Goal: Information Seeking & Learning: Learn about a topic

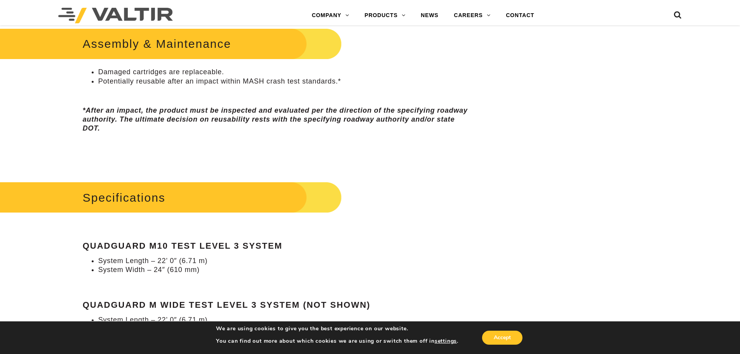
scroll to position [699, 0]
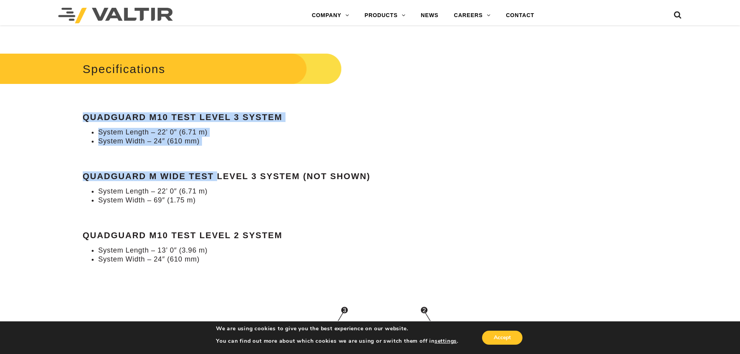
drag, startPoint x: 86, startPoint y: 116, endPoint x: 217, endPoint y: 151, distance: 135.3
click at [217, 151] on div "Specifications QuadGuard M10 Test Level 3 System System Length – 22’ 0″ (6.71 m…" at bounding box center [277, 157] width 389 height 213
click at [209, 141] on li "System Width – 24″ (610 mm)" at bounding box center [285, 141] width 374 height 9
drag, startPoint x: 209, startPoint y: 141, endPoint x: 50, endPoint y: 105, distance: 162.9
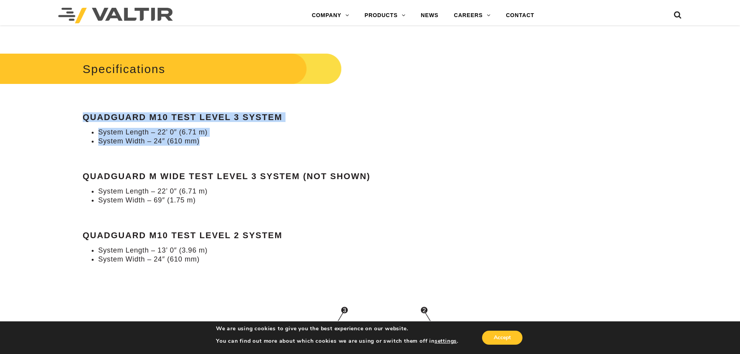
click at [96, 115] on strong "QuadGuard M10 Test Level 3 System" at bounding box center [183, 117] width 200 height 10
drag, startPoint x: 79, startPoint y: 112, endPoint x: 271, endPoint y: 139, distance: 194.1
click at [271, 142] on li "System Width – 24″ (610 mm)" at bounding box center [285, 141] width 374 height 9
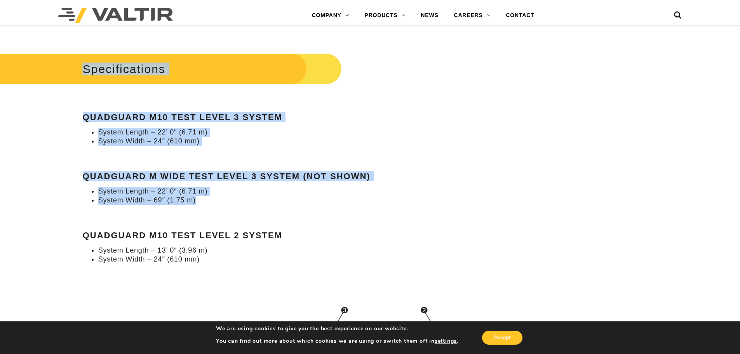
drag, startPoint x: 265, startPoint y: 200, endPoint x: 70, endPoint y: 89, distance: 224.3
click at [83, 83] on div "Specifications QuadGuard M10 Test Level 3 System System Length – 22’ 0″ (6.71 m…" at bounding box center [277, 157] width 389 height 213
click at [86, 118] on strong "QuadGuard M10 Test Level 3 System" at bounding box center [183, 117] width 200 height 10
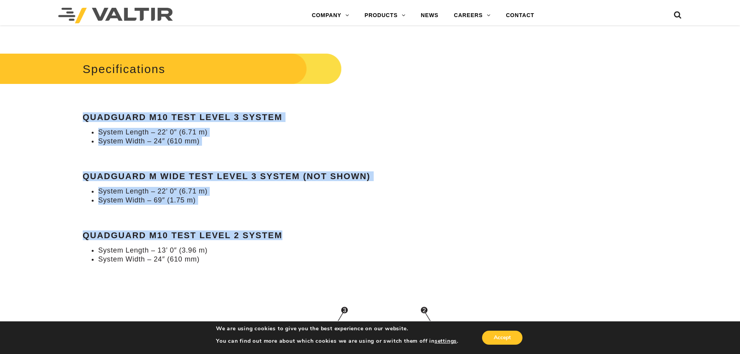
drag, startPoint x: 86, startPoint y: 115, endPoint x: 270, endPoint y: 212, distance: 208.3
click at [284, 229] on div "Specifications QuadGuard M10 Test Level 3 System System Length – 22’ 0″ (6.71 m…" at bounding box center [277, 157] width 389 height 213
click at [245, 191] on li "System Length – 22’ 0″ (6.71 m)" at bounding box center [285, 191] width 374 height 9
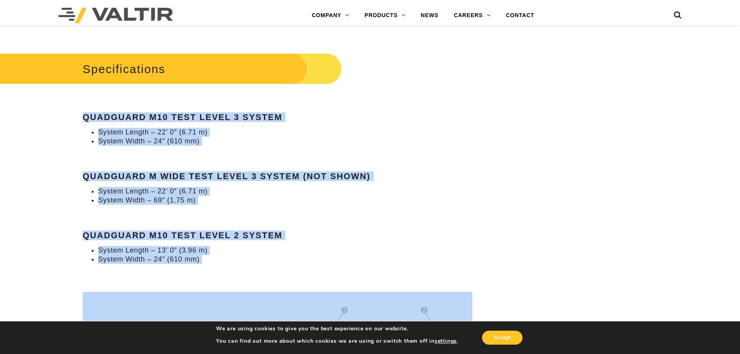
drag, startPoint x: 200, startPoint y: 265, endPoint x: 14, endPoint y: 109, distance: 243.1
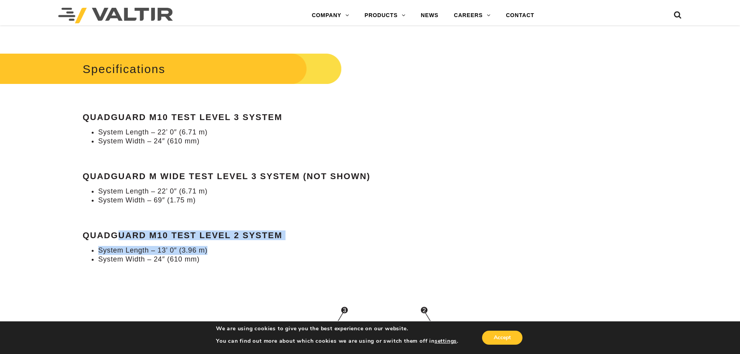
drag, startPoint x: 117, startPoint y: 231, endPoint x: 276, endPoint y: 245, distance: 159.4
click at [276, 245] on div "Specifications QuadGuard M10 Test Level 3 System System Length – 22’ 0″ (6.71 m…" at bounding box center [277, 157] width 389 height 213
drag, startPoint x: 214, startPoint y: 249, endPoint x: 61, endPoint y: 227, distance: 154.6
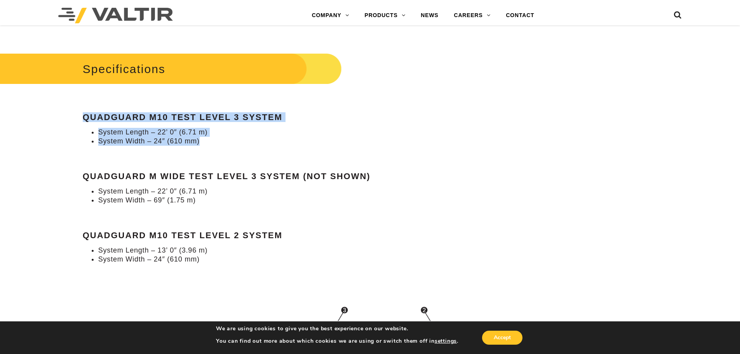
drag, startPoint x: 82, startPoint y: 110, endPoint x: 213, endPoint y: 137, distance: 134.3
click at [213, 137] on li "System Width – 24″ (610 mm)" at bounding box center [285, 141] width 374 height 9
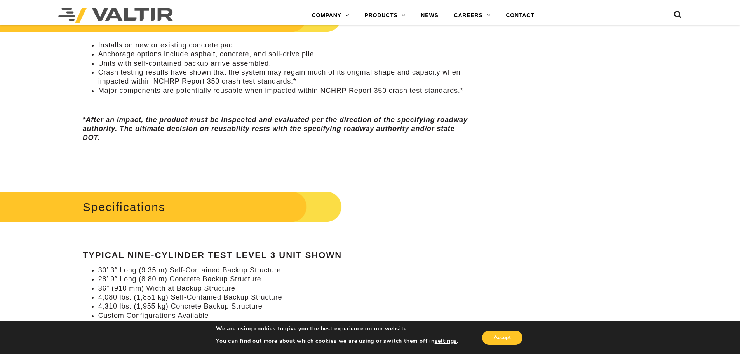
scroll to position [660, 0]
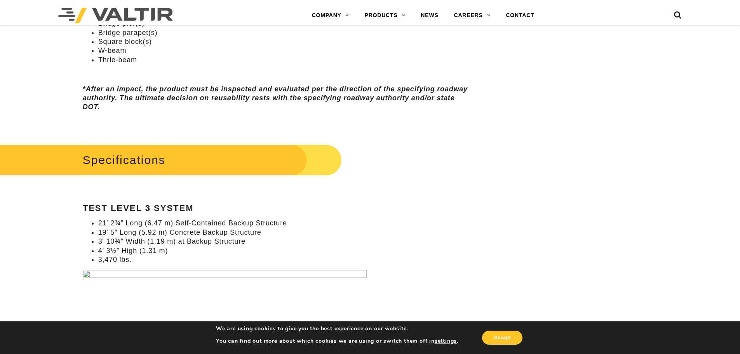
scroll to position [738, 0]
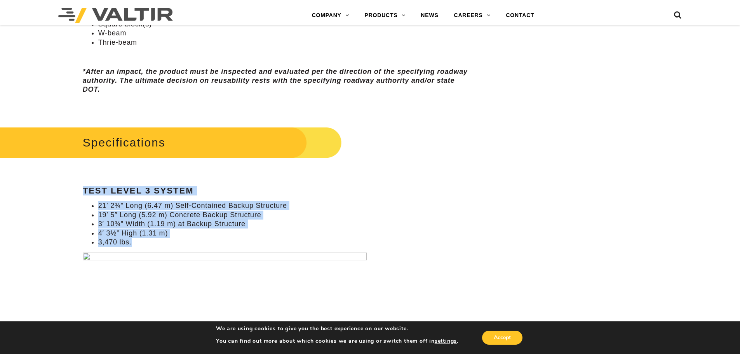
drag, startPoint x: 83, startPoint y: 185, endPoint x: 163, endPoint y: 242, distance: 97.7
click at [163, 242] on div "Specifications Test Level 3 System 21′ 2¾” Long (6.47 m) Self-Contained Backup …" at bounding box center [277, 268] width 389 height 289
click at [163, 242] on li "3,470 lbs." at bounding box center [285, 242] width 374 height 9
